Goal: Task Accomplishment & Management: Use online tool/utility

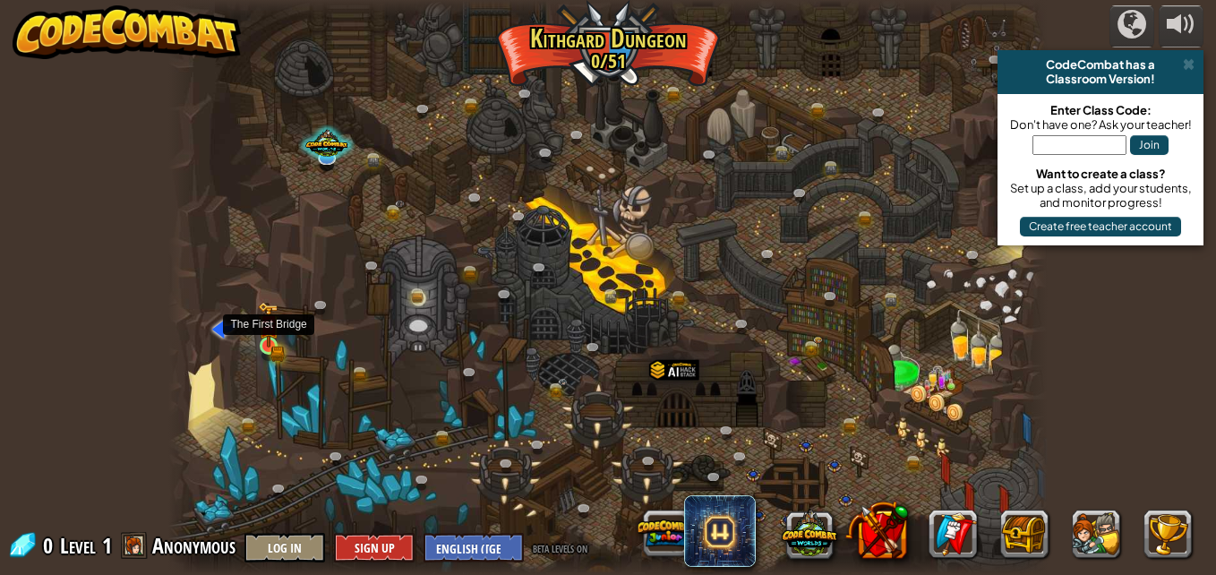
click at [267, 342] on img at bounding box center [268, 325] width 21 height 46
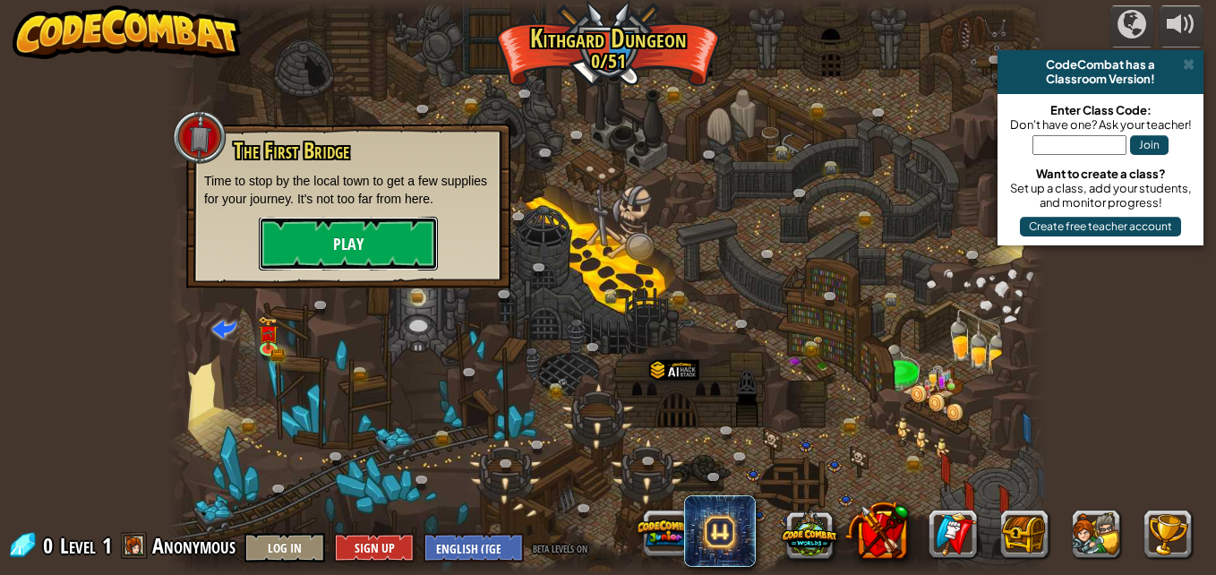
click at [353, 250] on button "Play" at bounding box center [348, 244] width 179 height 54
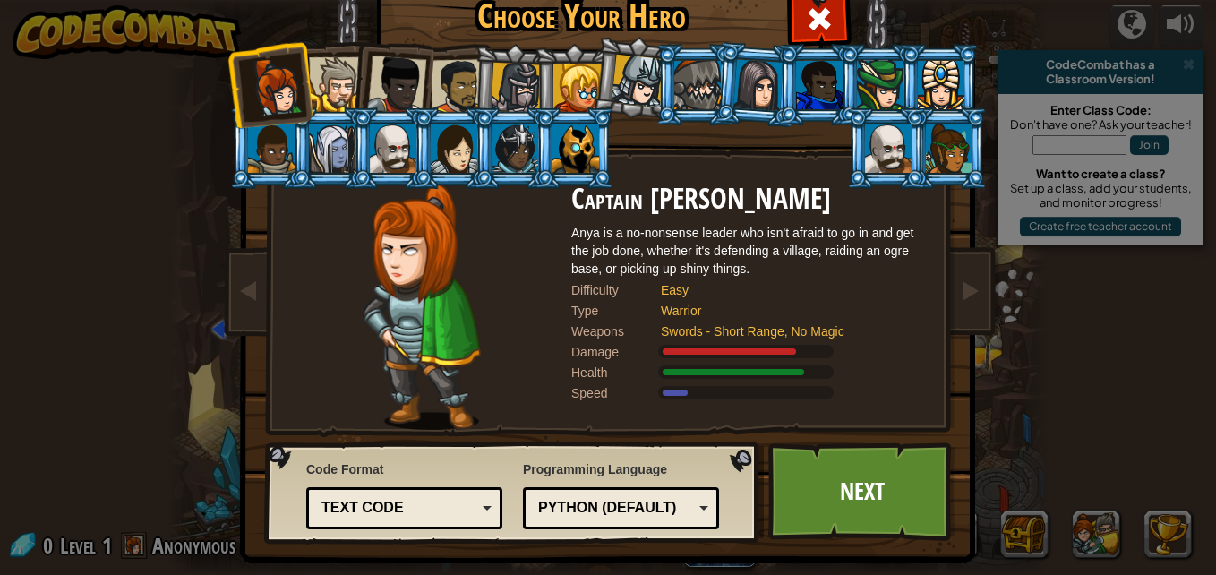
click at [271, 99] on div at bounding box center [275, 86] width 59 height 59
click at [855, 513] on link "Next" at bounding box center [861, 491] width 187 height 98
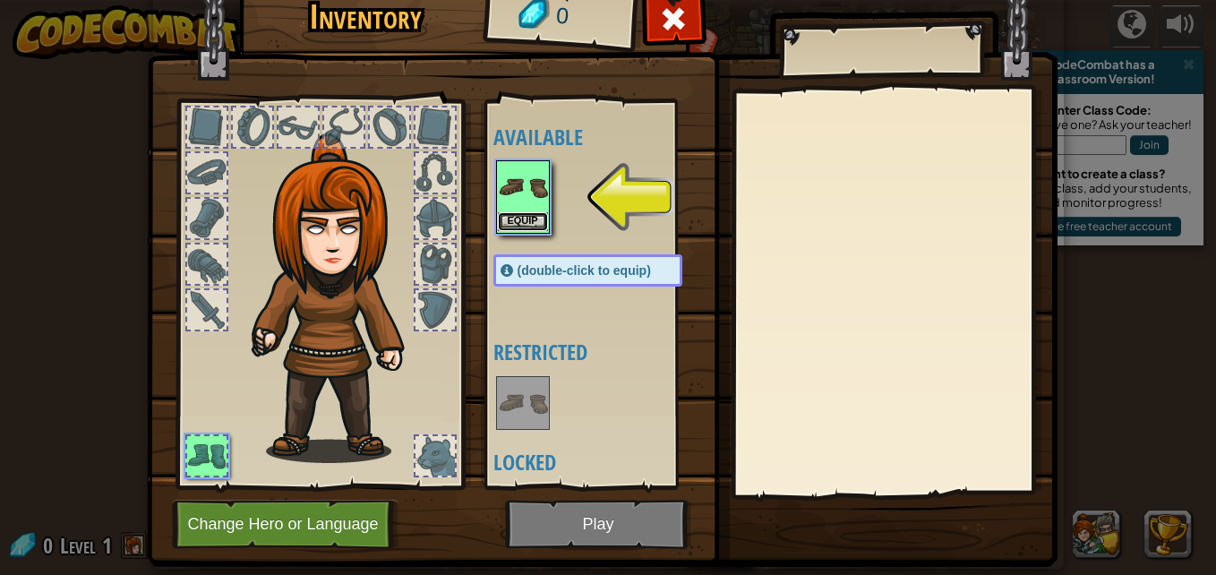
click at [534, 221] on button "Equip" at bounding box center [523, 221] width 50 height 19
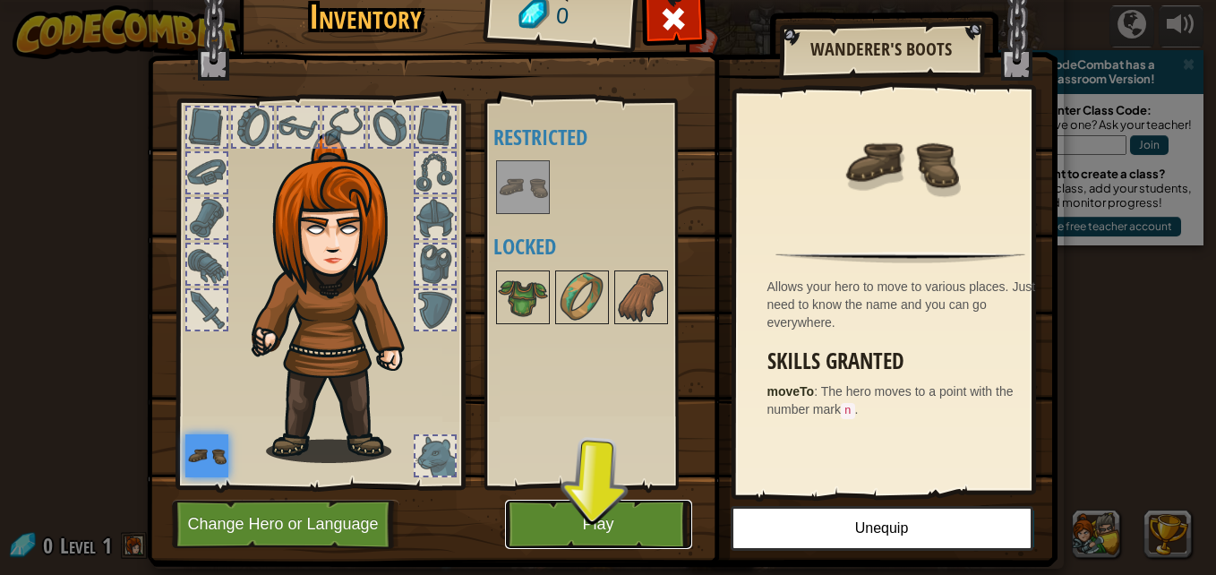
click at [563, 524] on button "Play" at bounding box center [598, 524] width 187 height 49
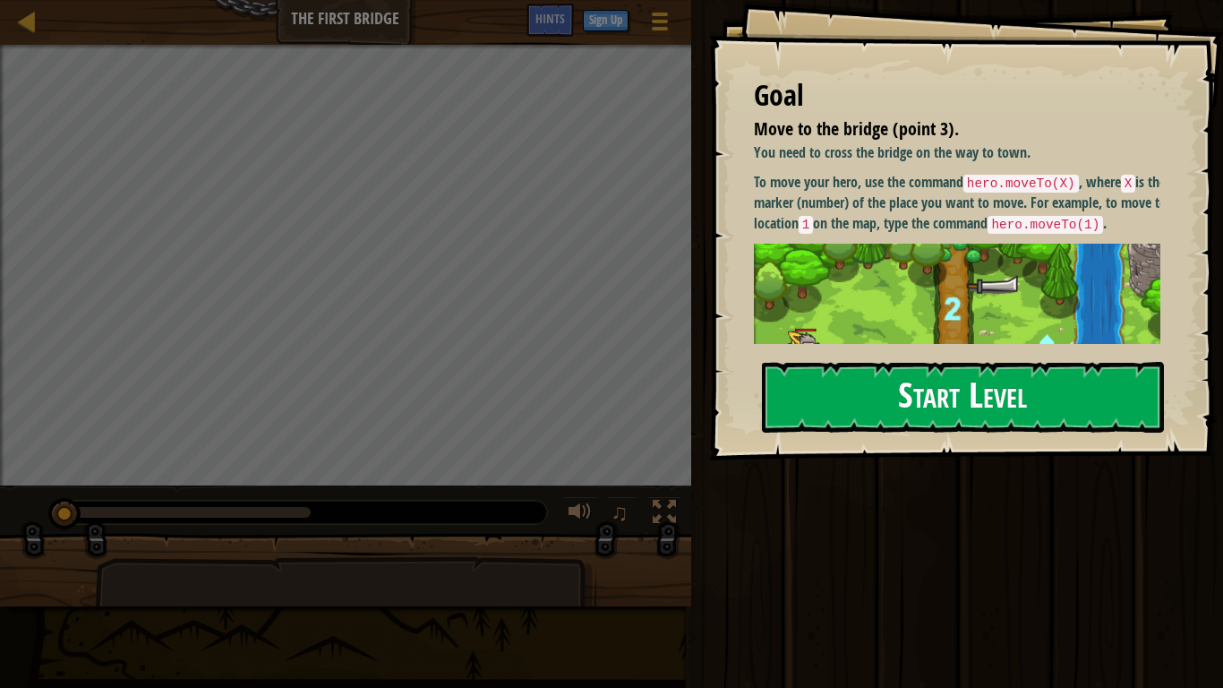
click at [943, 419] on button "Start Level" at bounding box center [963, 397] width 402 height 71
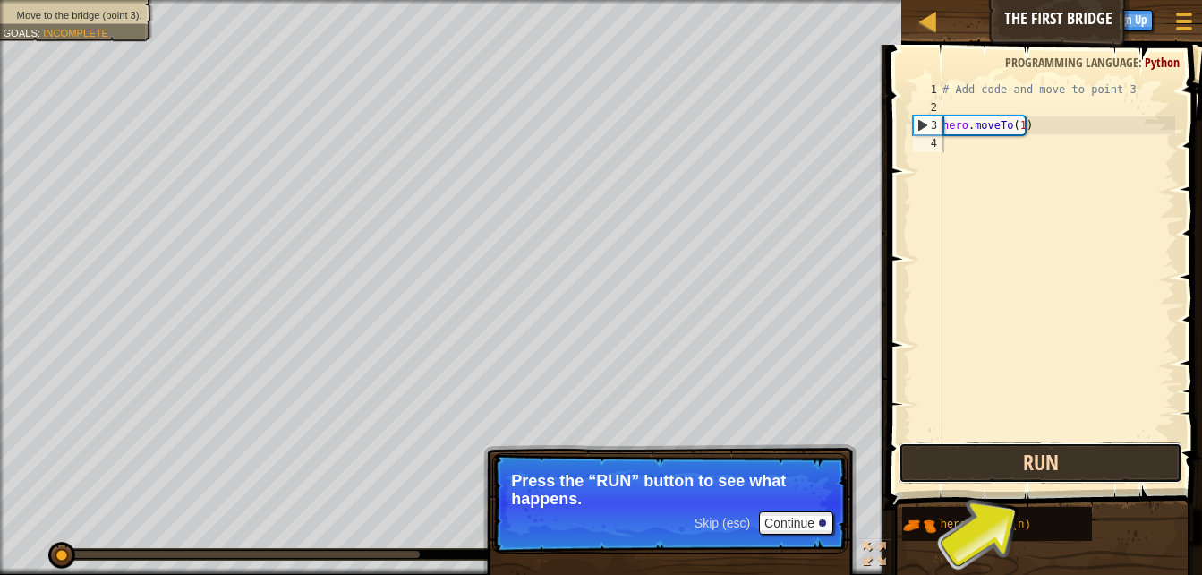
click at [1051, 462] on button "Run" at bounding box center [1041, 462] width 284 height 41
